Goal: Information Seeking & Learning: Learn about a topic

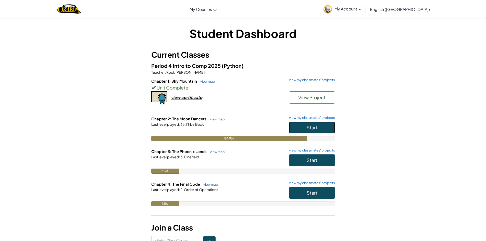
click at [294, 125] on button "Start" at bounding box center [312, 128] width 46 height 12
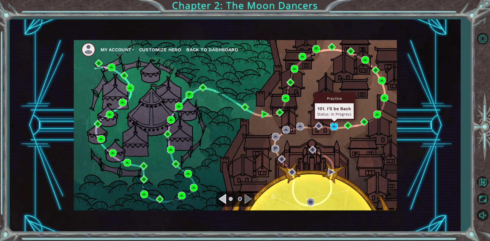
click at [336, 129] on img at bounding box center [334, 127] width 8 height 8
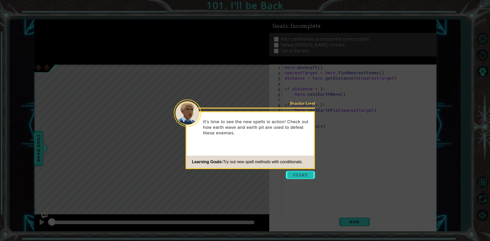
click at [303, 173] on button "Start" at bounding box center [300, 175] width 29 height 8
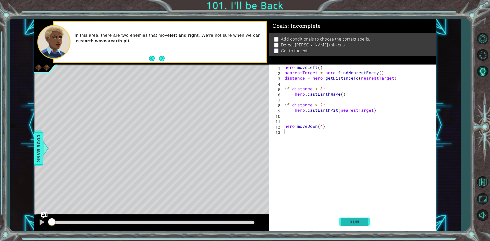
click at [366, 221] on button "Run" at bounding box center [354, 222] width 31 height 17
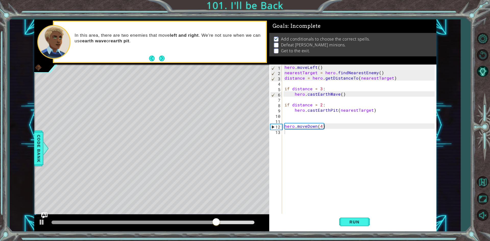
click at [337, 229] on div "Run" at bounding box center [354, 222] width 167 height 17
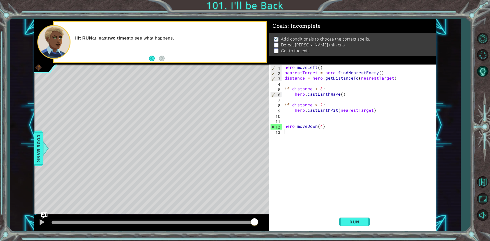
click at [260, 103] on div "Level Map" at bounding box center [152, 140] width 236 height 150
click at [294, 181] on div "hero . moveLeft ( ) nearestTarget = hero . findNearestEnemy ( ) distance = hero…" at bounding box center [361, 145] width 154 height 161
click at [359, 227] on button "Run" at bounding box center [354, 222] width 31 height 17
